Goal: Find contact information

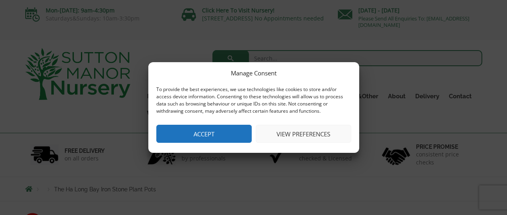
click at [218, 137] on button "Accept" at bounding box center [203, 134] width 95 height 18
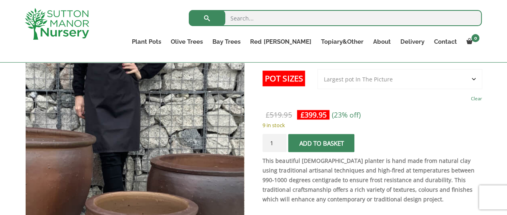
scroll to position [200, 0]
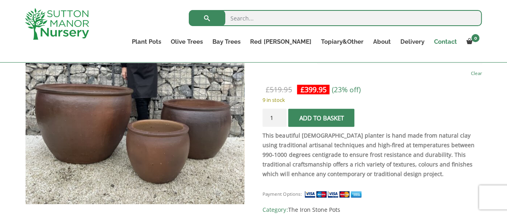
click at [451, 40] on link "Contact" at bounding box center [445, 41] width 32 height 11
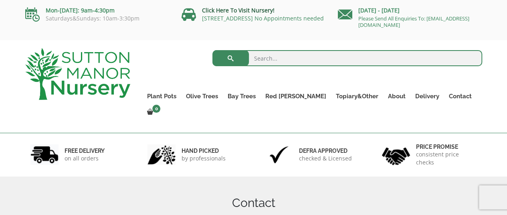
click at [228, 11] on link "Click Here To Visit Nursery!" at bounding box center [238, 10] width 73 height 8
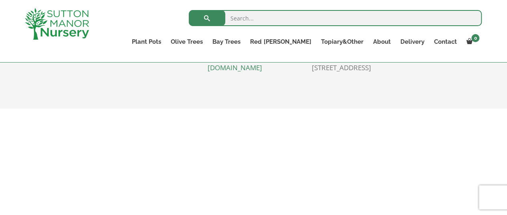
scroll to position [481, 0]
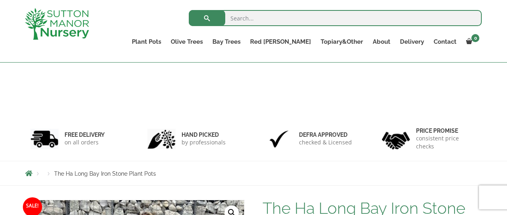
scroll to position [215, 0]
